Goal: Task Accomplishment & Management: Use online tool/utility

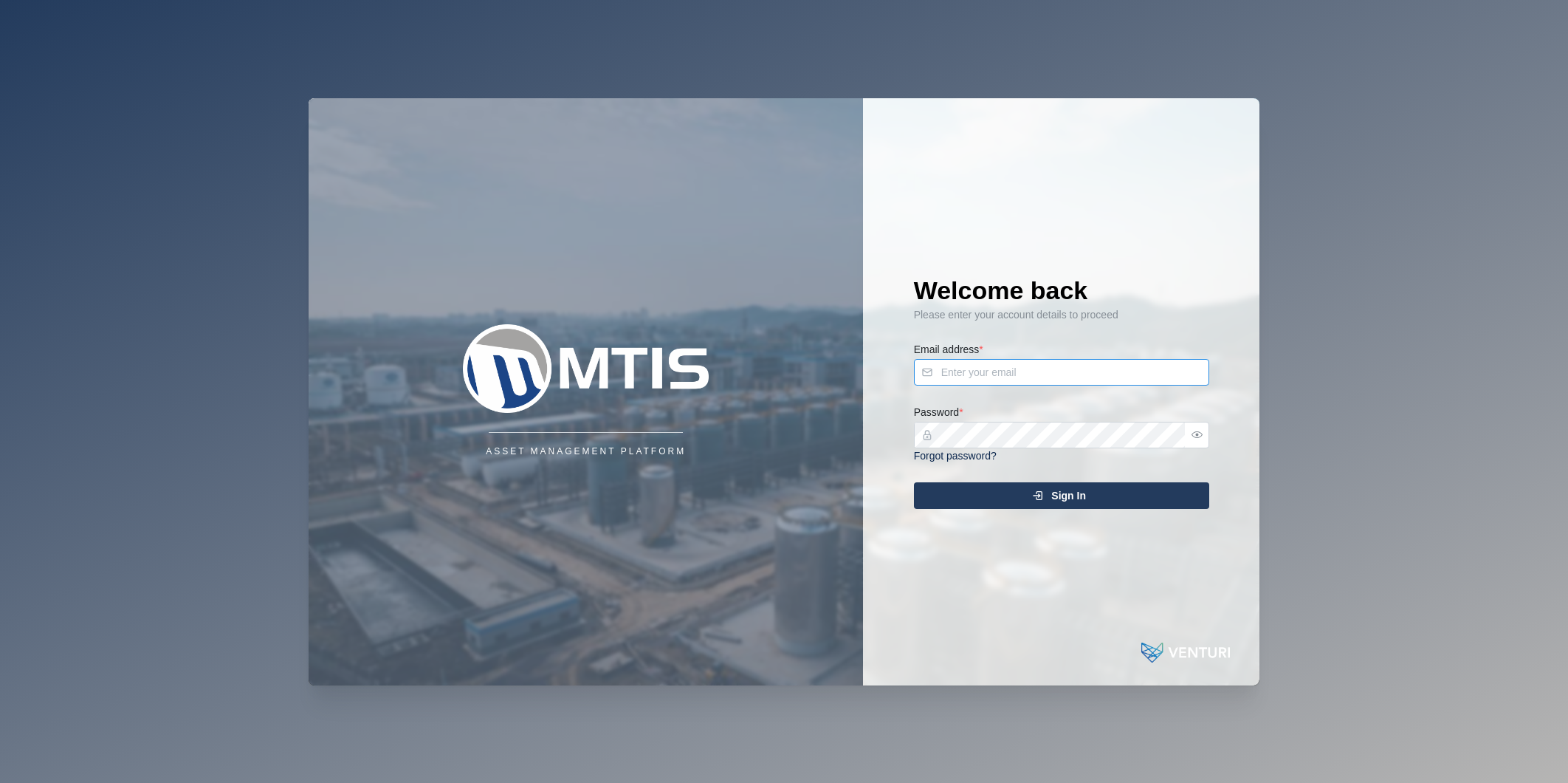
type input "[PERSON_NAME][EMAIL_ADDRESS][DOMAIN_NAME]"
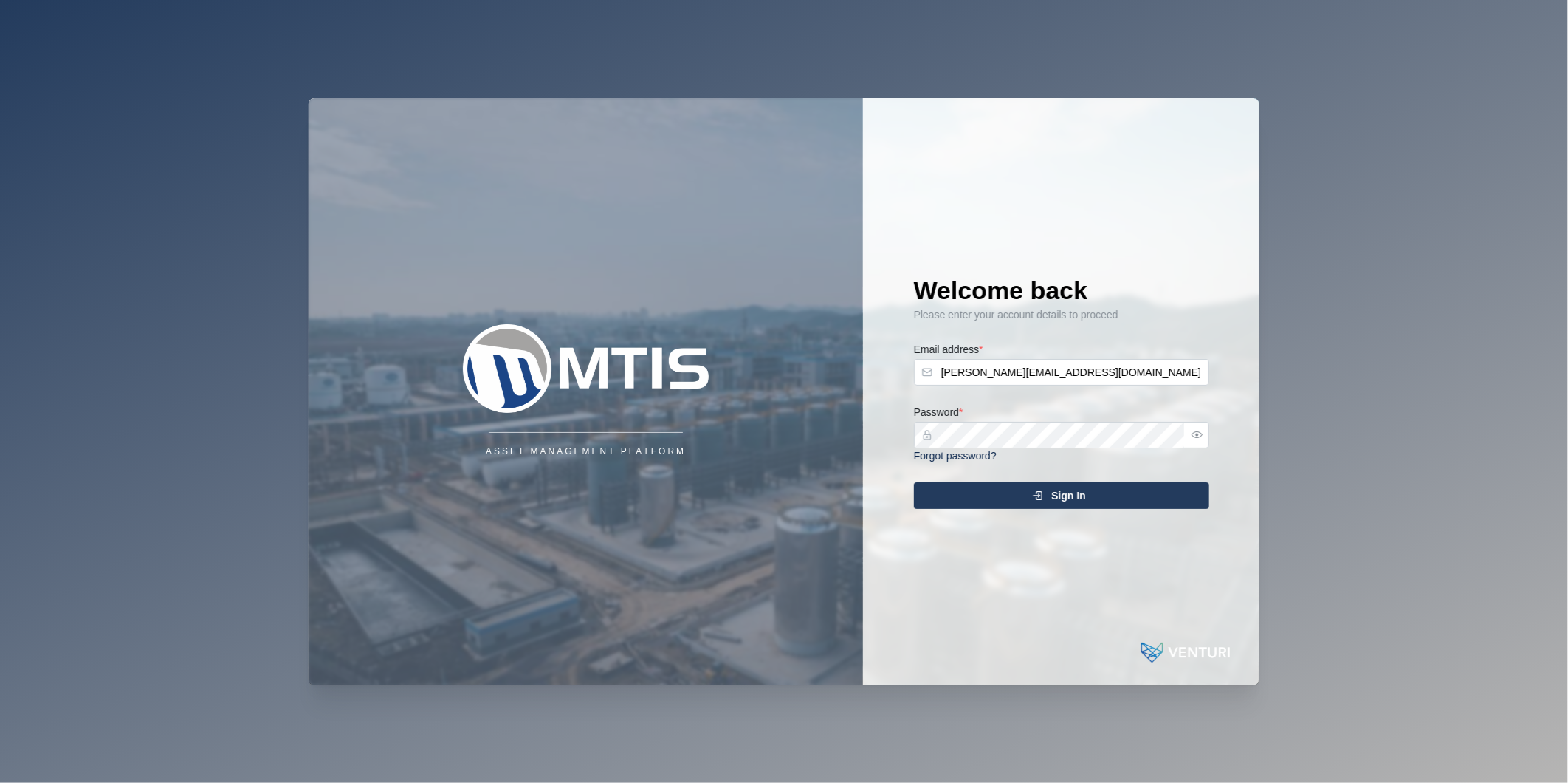
click at [1065, 492] on span "Sign In" at bounding box center [1068, 495] width 35 height 25
